Goal: Find specific page/section: Find specific page/section

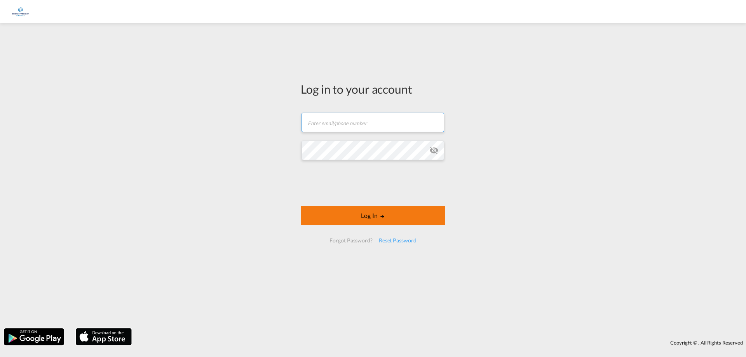
type input "[EMAIL_ADDRESS][DOMAIN_NAME]"
click at [385, 220] on button "Log In" at bounding box center [373, 215] width 144 height 19
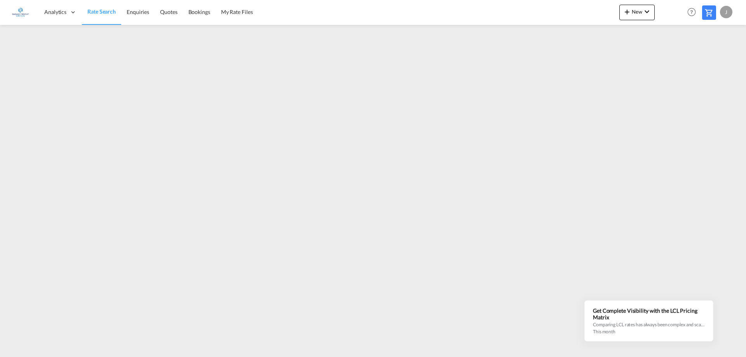
click at [722, 10] on div "J" at bounding box center [726, 12] width 12 height 12
click at [708, 59] on button "Logout" at bounding box center [717, 60] width 50 height 16
type input "[EMAIL_ADDRESS][DOMAIN_NAME]"
